Goal: Find specific page/section: Find specific page/section

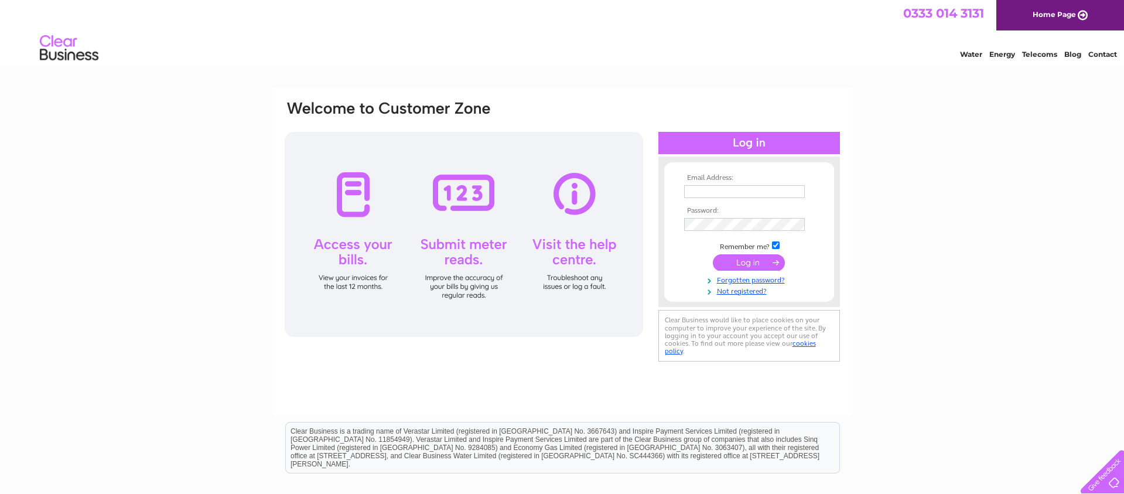
type input "sales@jukestimbersolutions.co.uk"
click at [752, 263] on input "submit" at bounding box center [749, 262] width 72 height 16
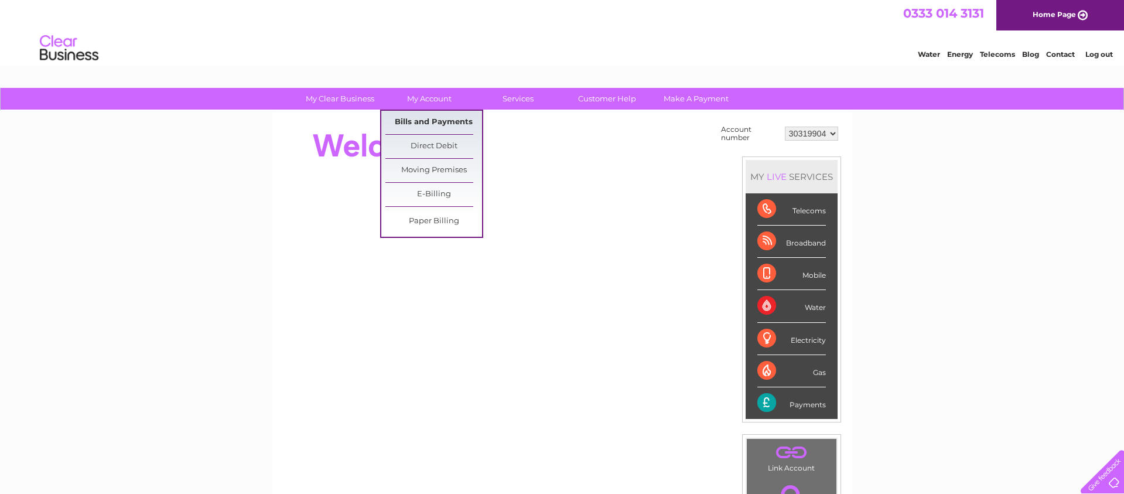
click at [441, 121] on link "Bills and Payments" at bounding box center [433, 122] width 97 height 23
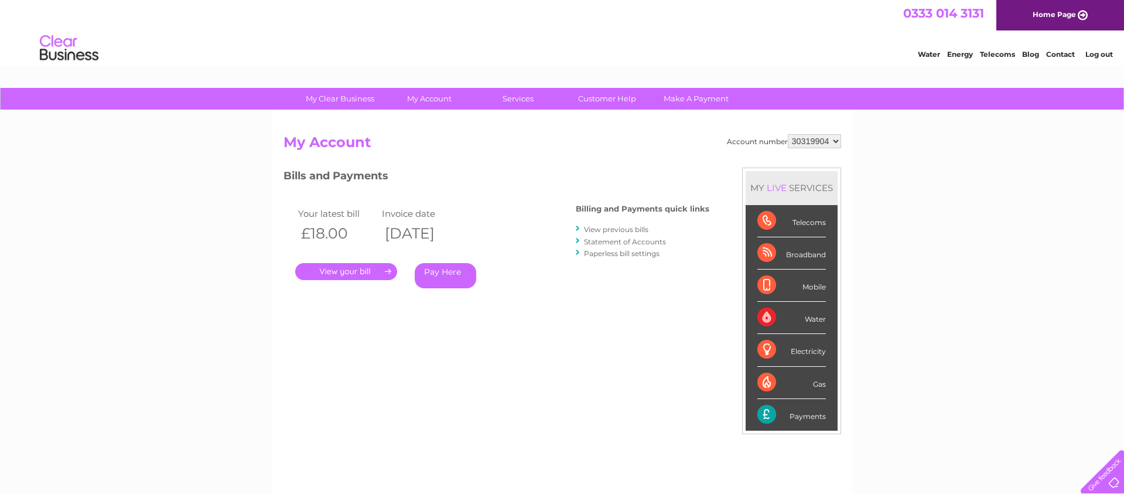
click at [360, 267] on link "." at bounding box center [346, 271] width 102 height 17
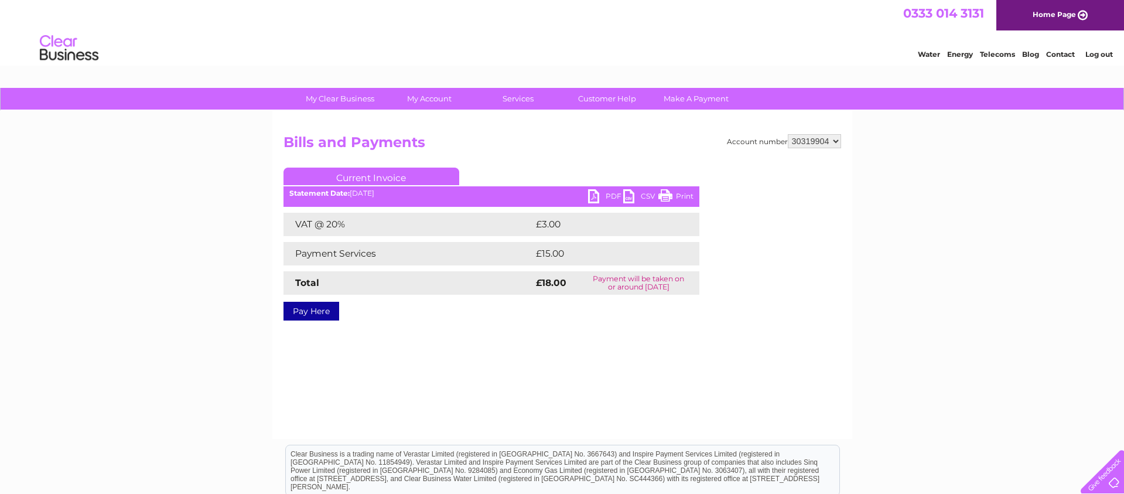
click at [607, 194] on link "PDF" at bounding box center [605, 197] width 35 height 17
